Goal: Information Seeking & Learning: Understand process/instructions

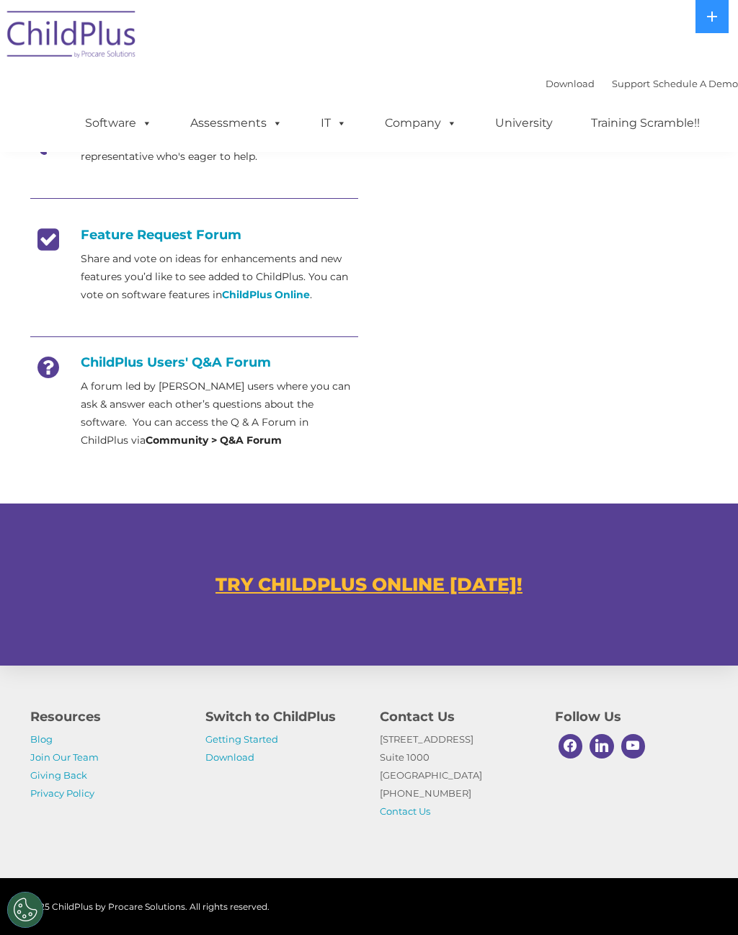
scroll to position [535, 0]
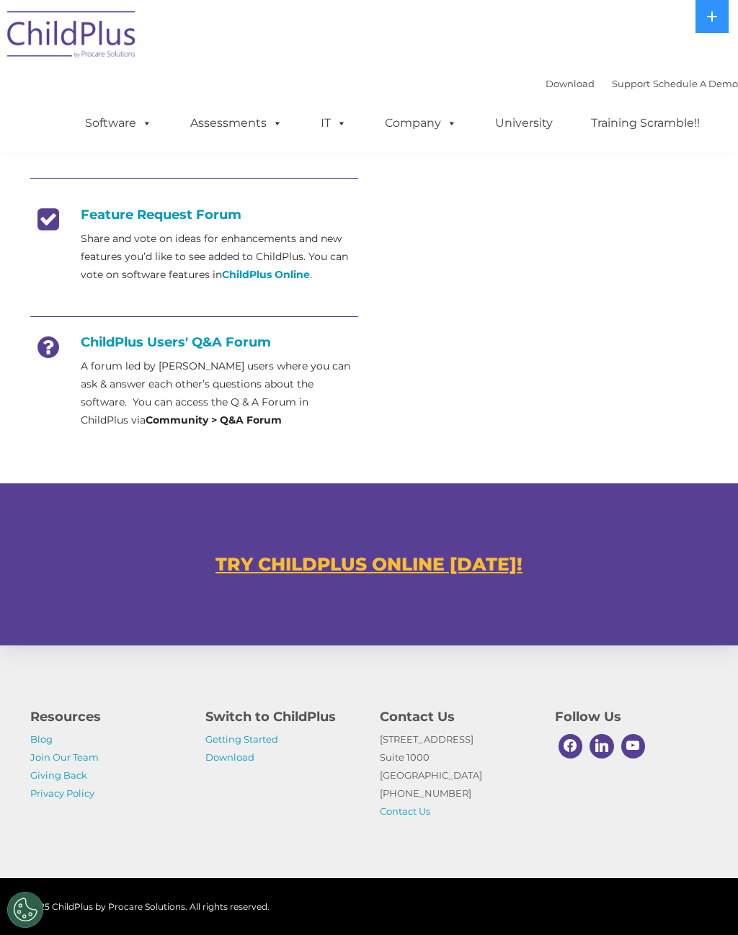
click at [719, 19] on button at bounding box center [711, 16] width 33 height 33
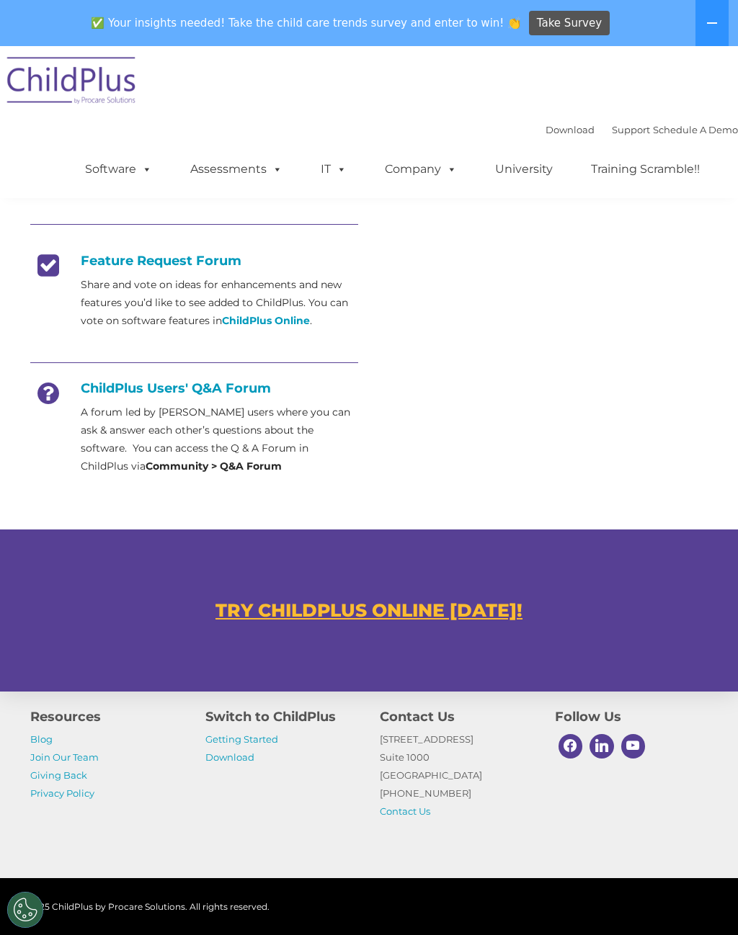
click at [705, 32] on button at bounding box center [711, 23] width 33 height 46
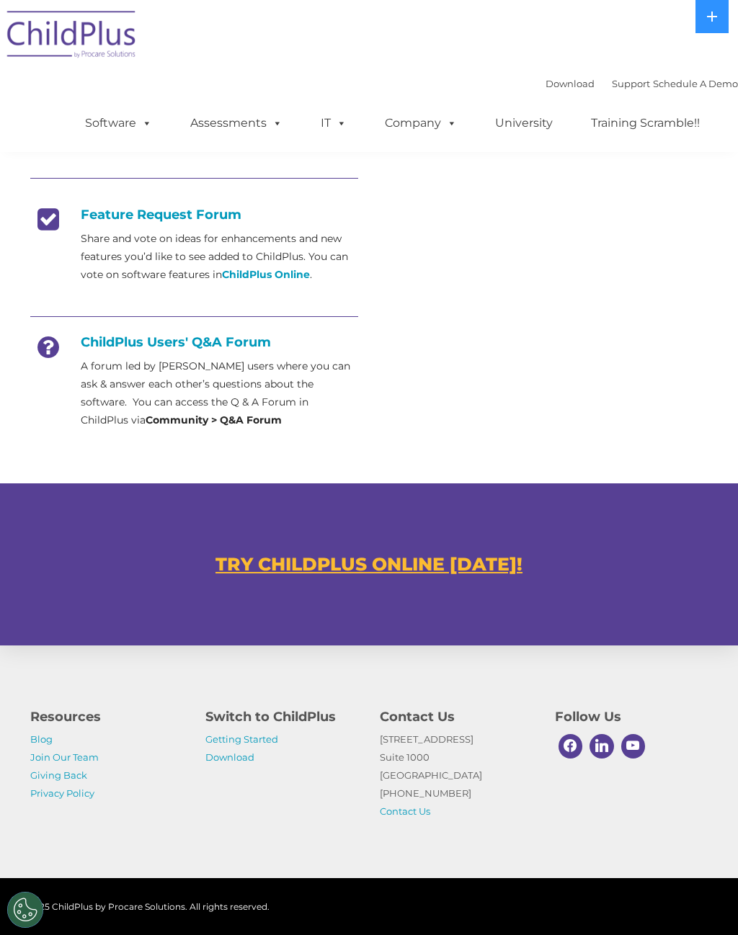
click at [161, 875] on div "Resources Blog Join Our Team Giving Back Privacy Policy Switch to ChildPlus Get…" at bounding box center [369, 753] width 738 height 251
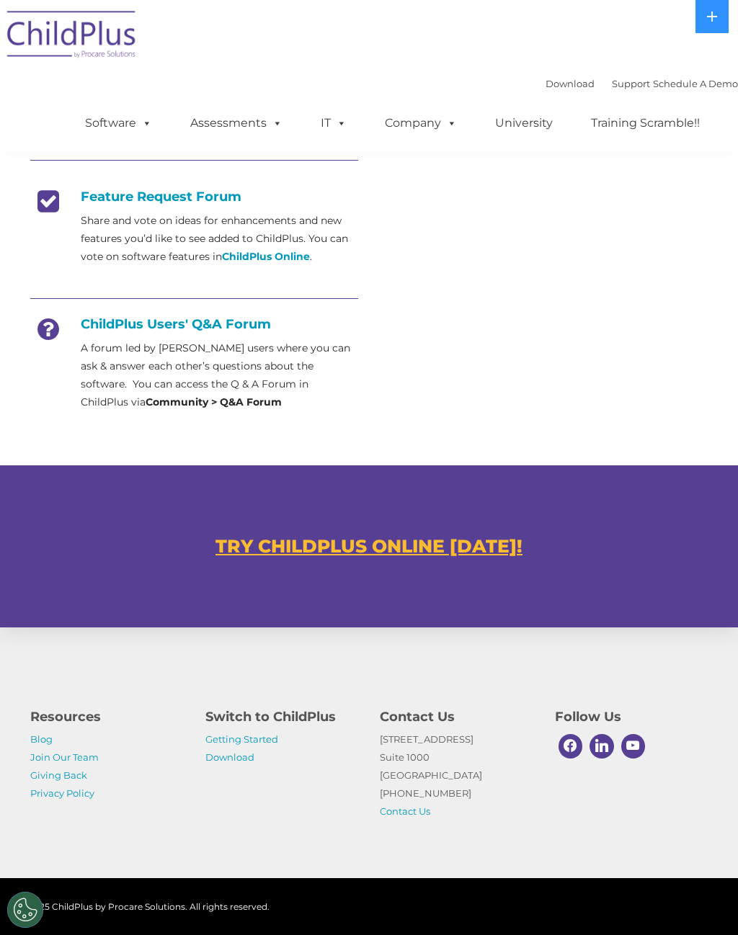
click at [254, 738] on link "Getting Started" at bounding box center [241, 739] width 73 height 12
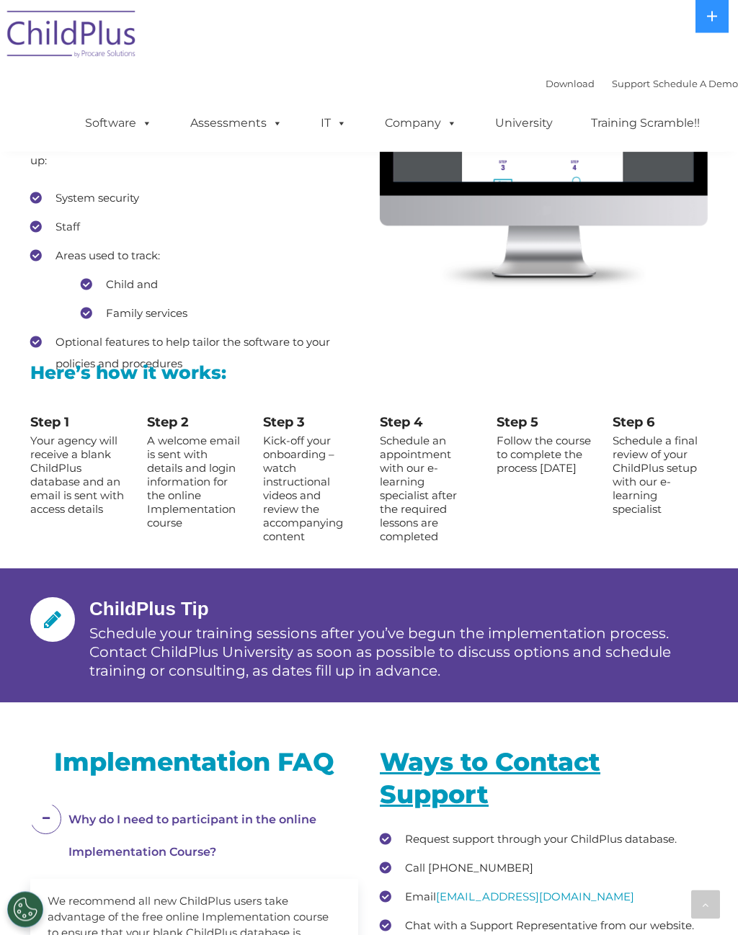
scroll to position [1541, 0]
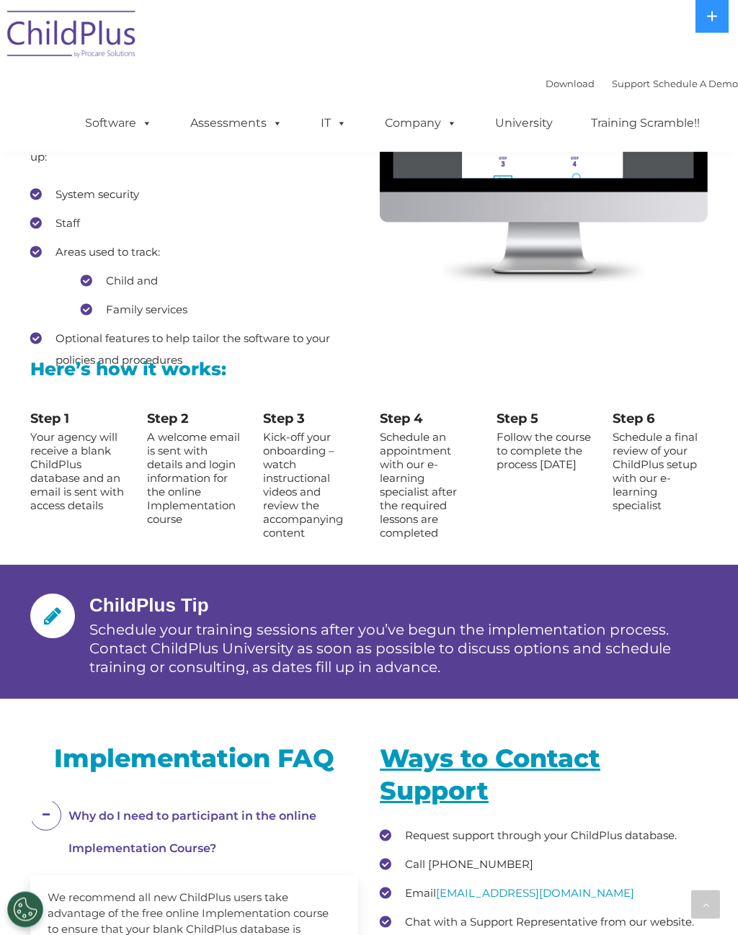
click at [697, 919] on div at bounding box center [705, 904] width 29 height 29
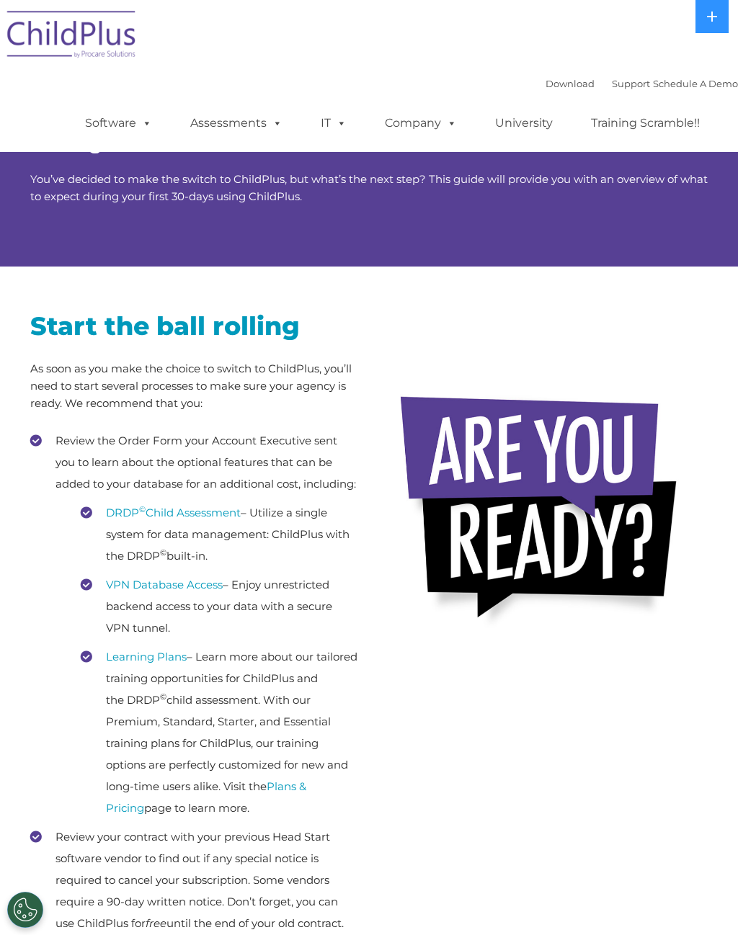
scroll to position [0, 0]
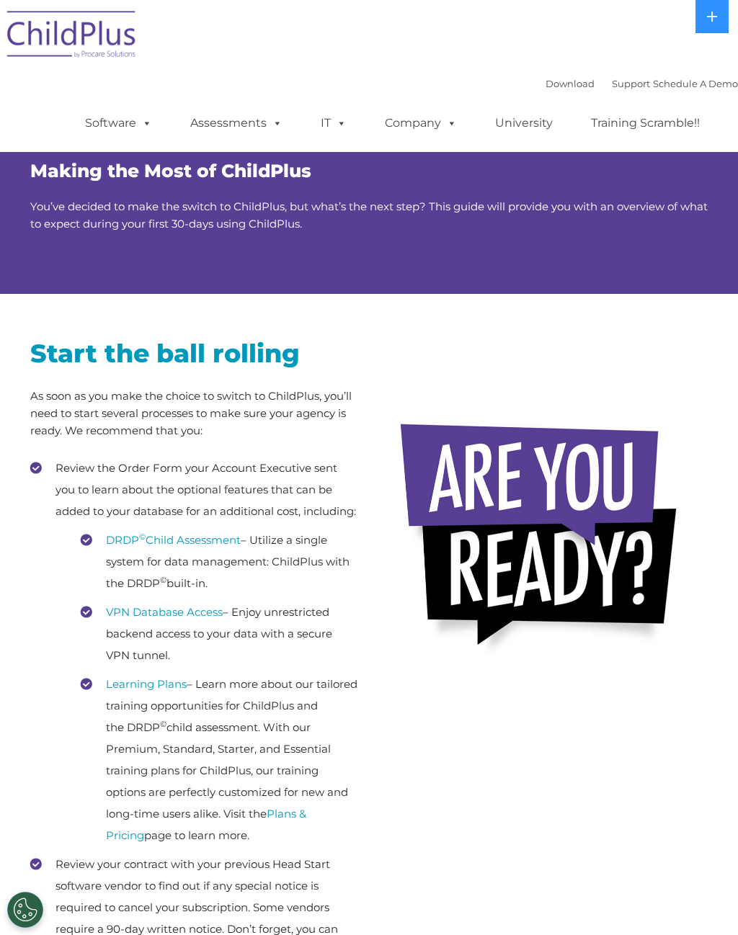
click at [710, 28] on button at bounding box center [711, 16] width 33 height 33
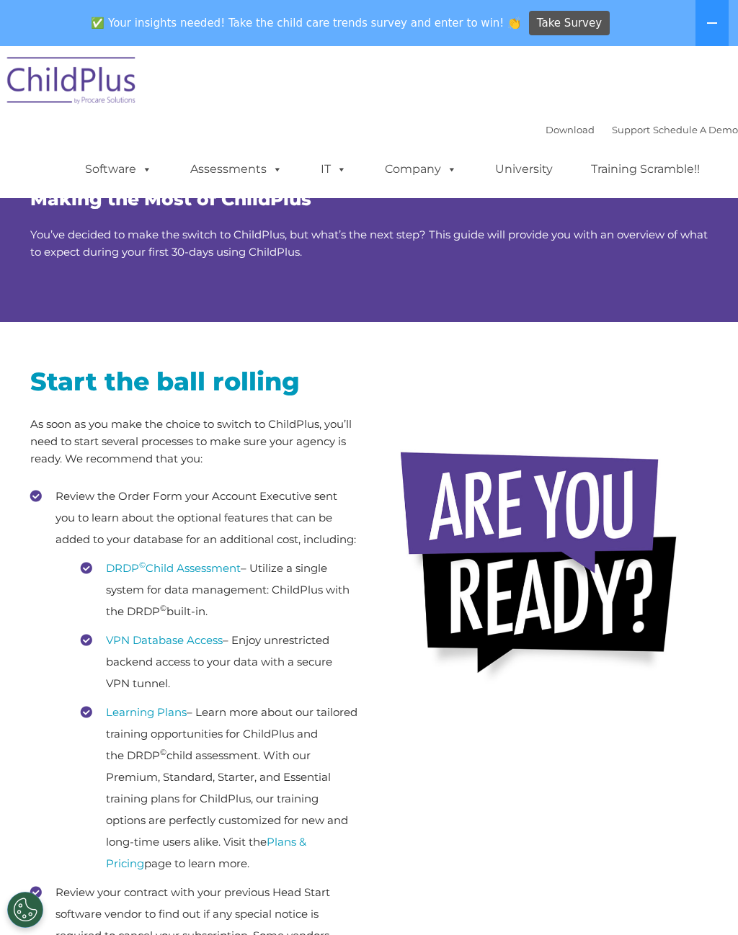
scroll to position [19, 0]
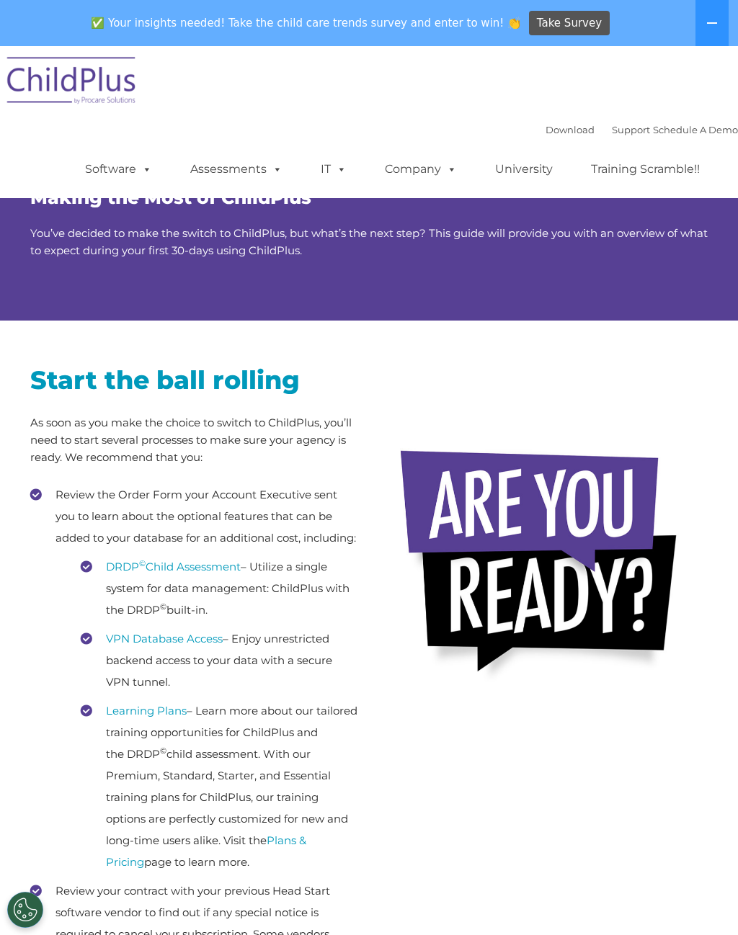
click at [709, 36] on button at bounding box center [711, 23] width 33 height 46
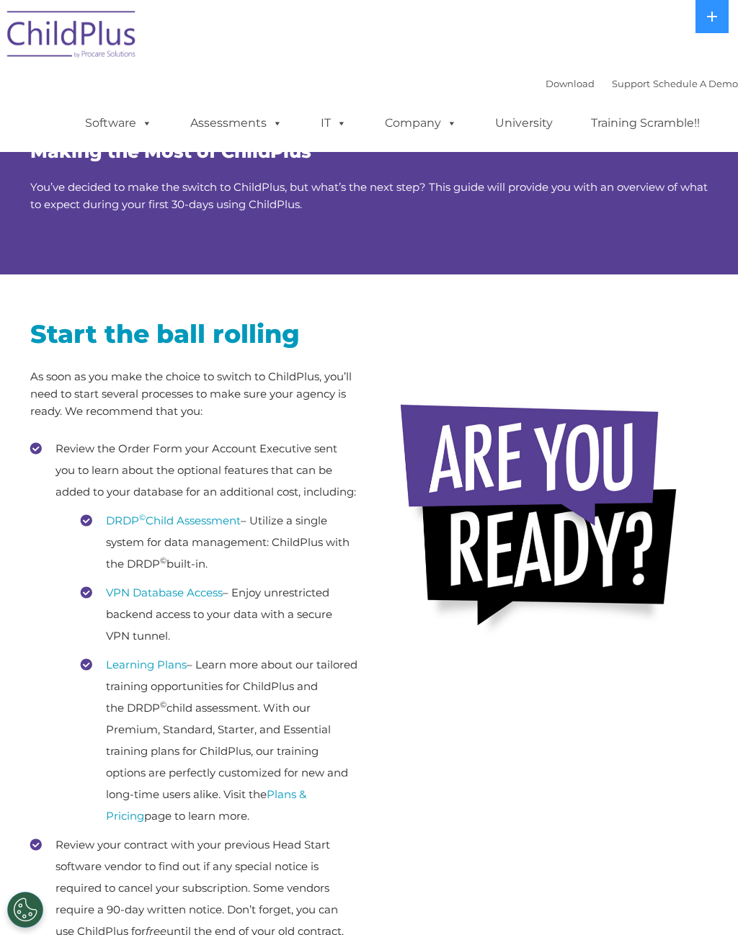
click at [720, 20] on button at bounding box center [711, 16] width 33 height 33
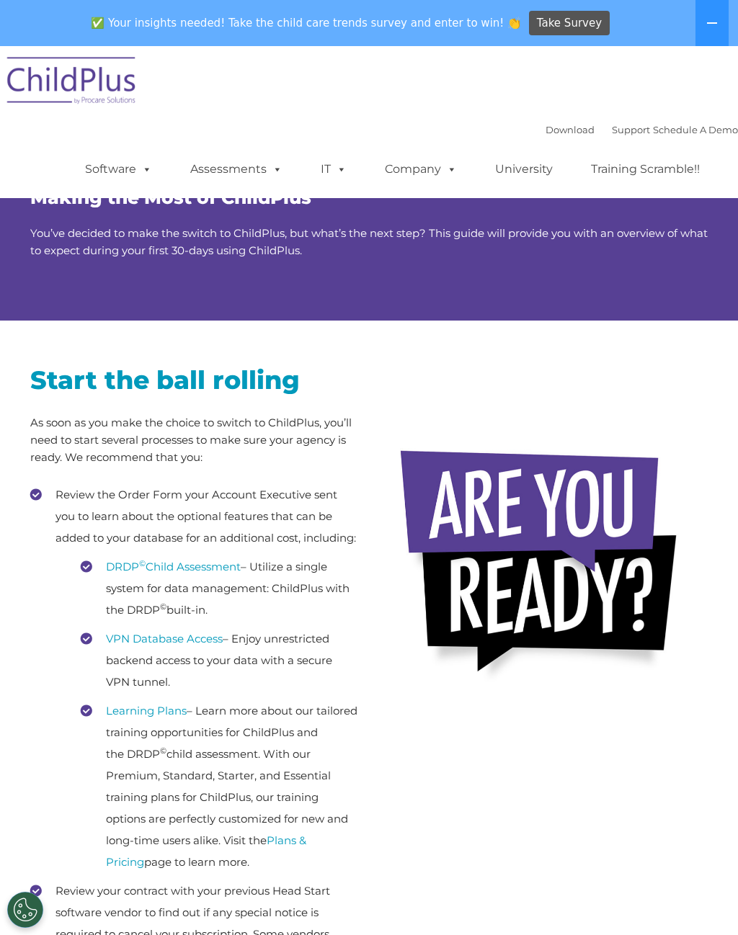
click at [718, 29] on button at bounding box center [711, 23] width 33 height 46
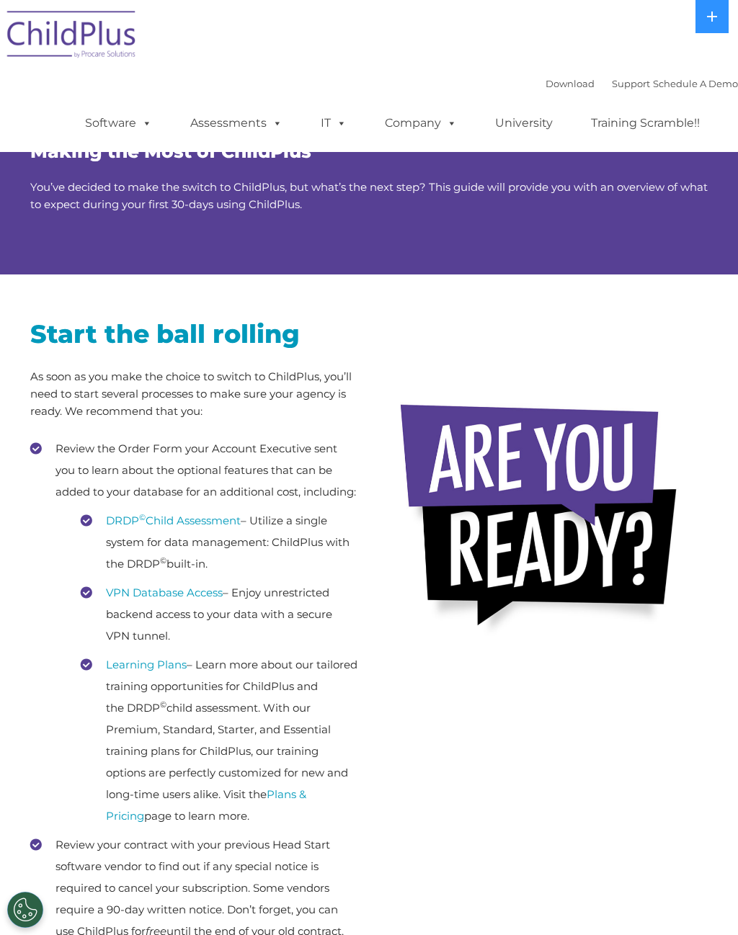
click at [726, 16] on button at bounding box center [711, 16] width 33 height 33
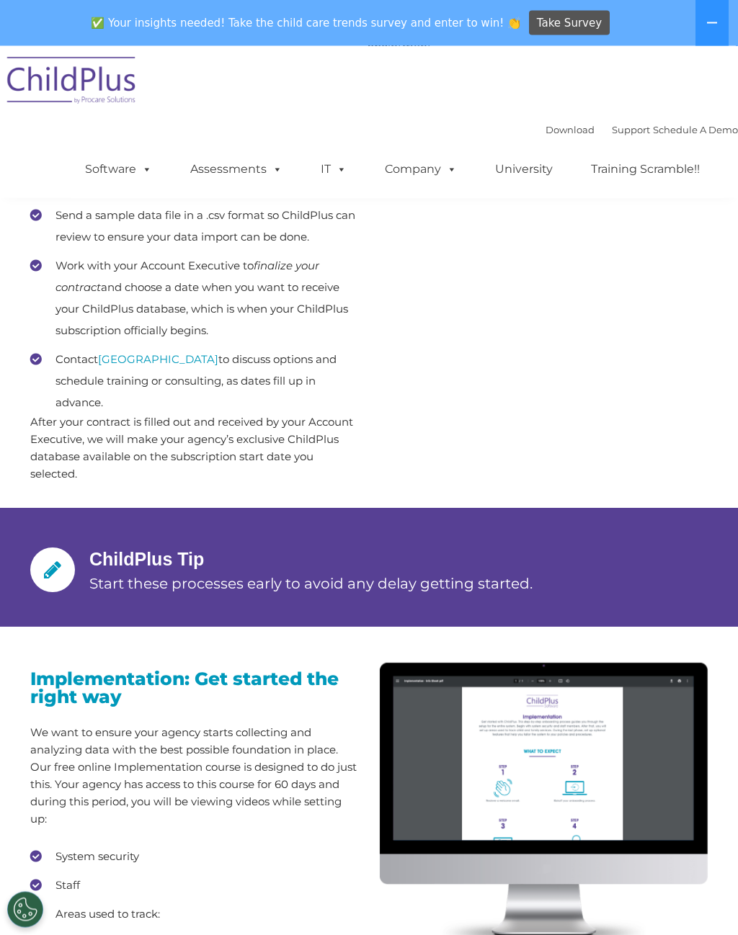
scroll to position [926, 0]
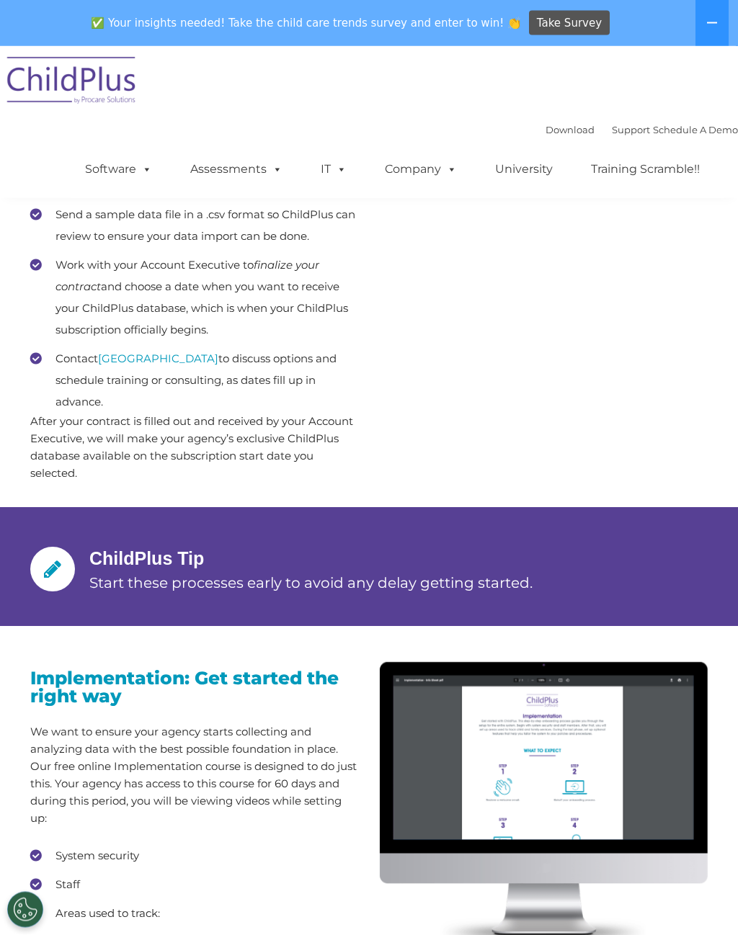
click at [708, 21] on icon at bounding box center [712, 23] width 12 height 12
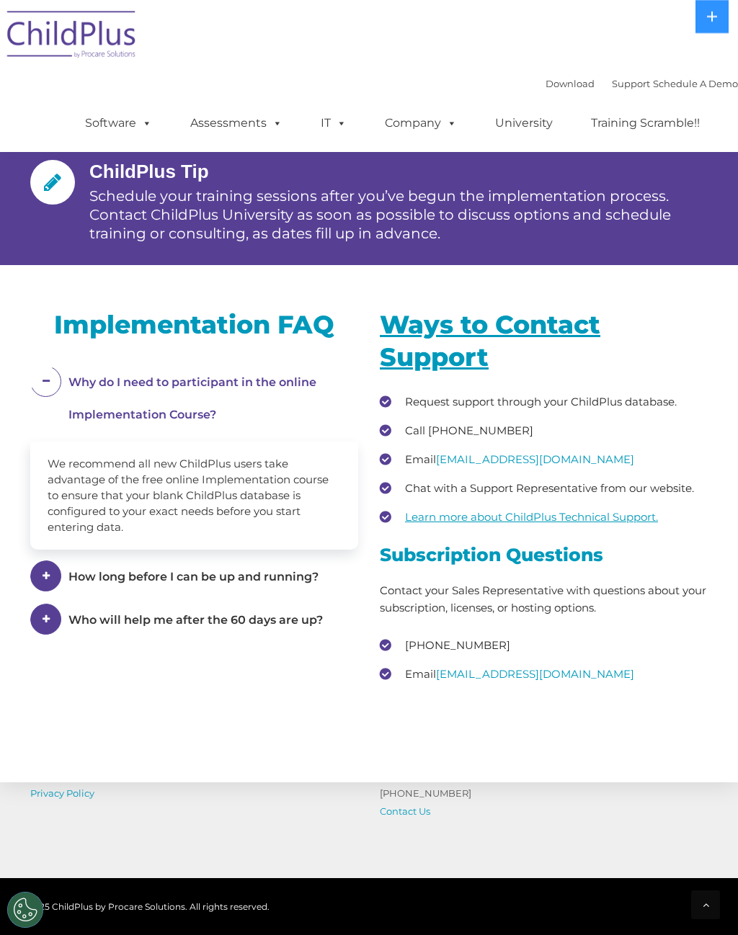
scroll to position [1975, 0]
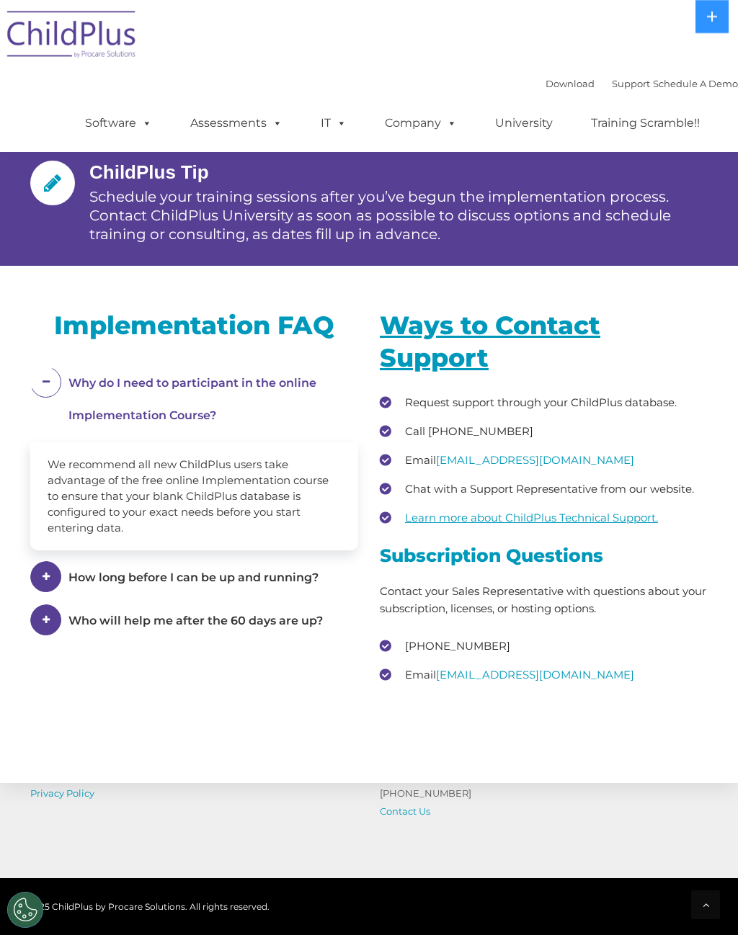
click at [81, 47] on img at bounding box center [72, 37] width 144 height 72
click at [79, 38] on img at bounding box center [72, 37] width 144 height 72
